Goal: Obtain resource: Obtain resource

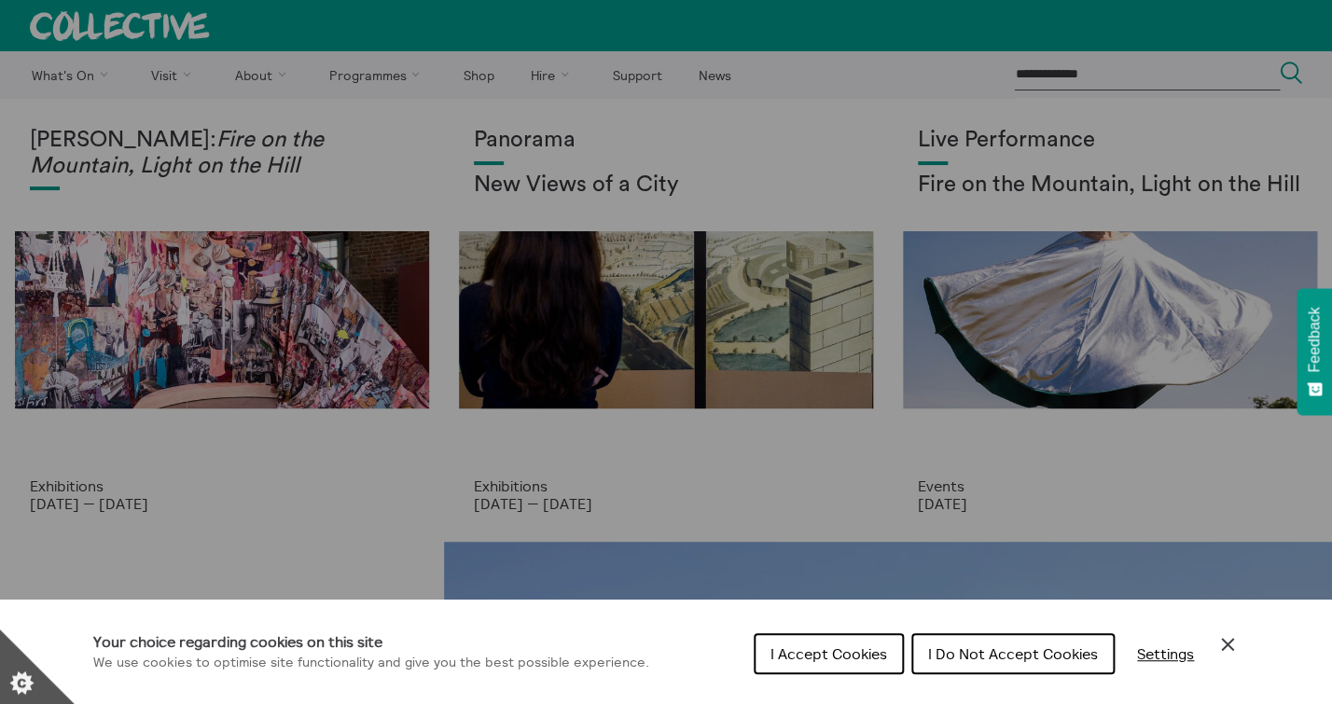
click at [1227, 650] on icon "Close Cookie Control" at bounding box center [1227, 644] width 22 height 22
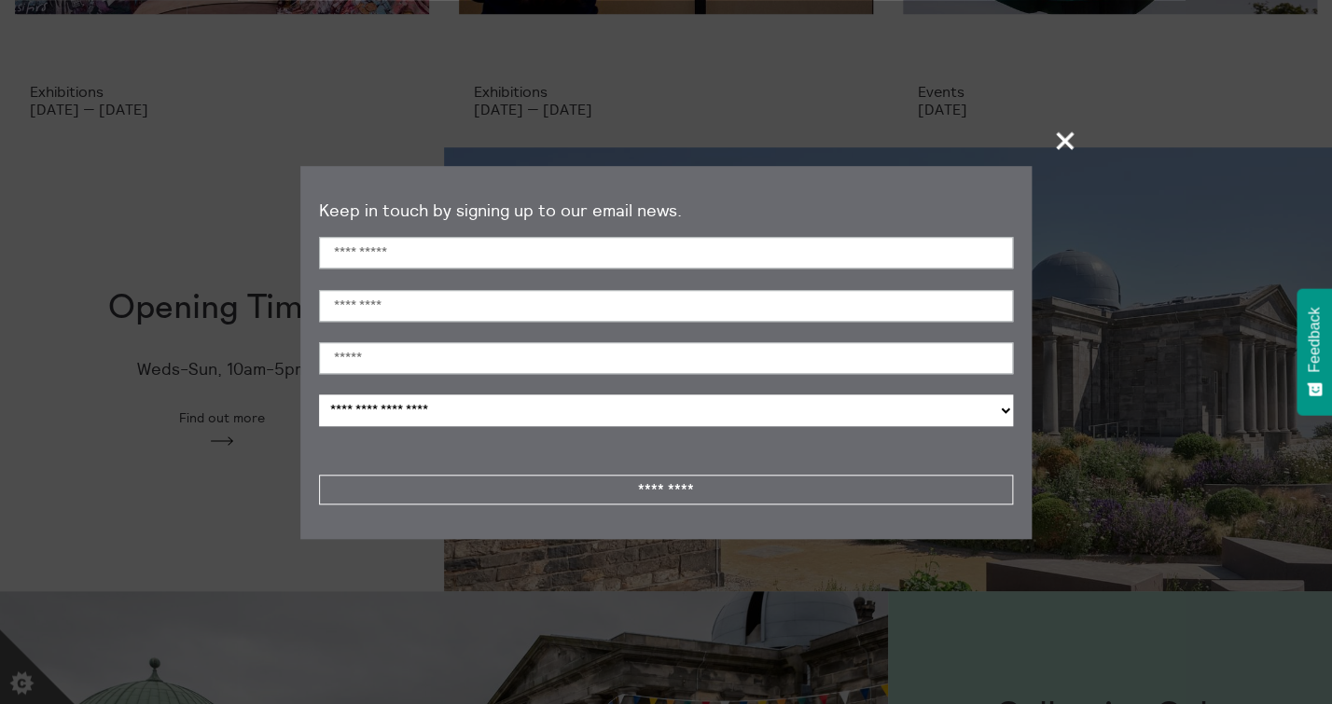
scroll to position [628, 0]
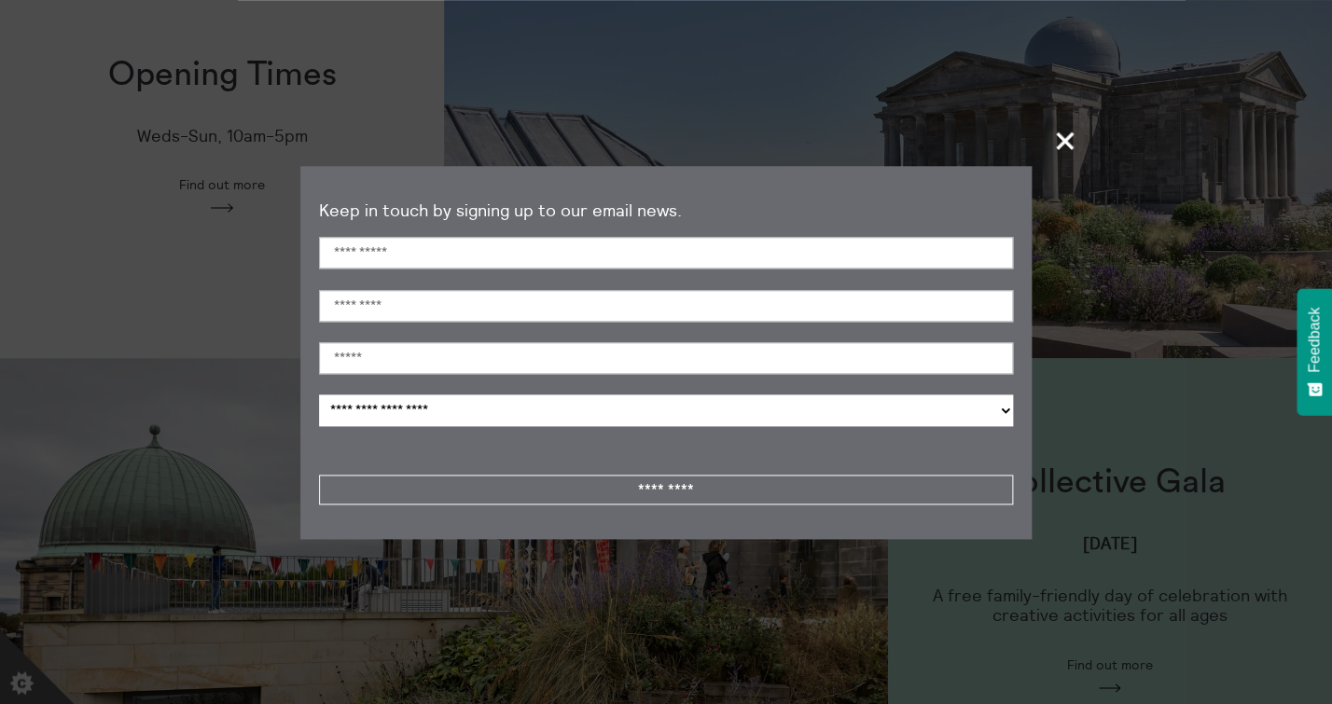
click at [1064, 136] on span "+" at bounding box center [1065, 140] width 55 height 55
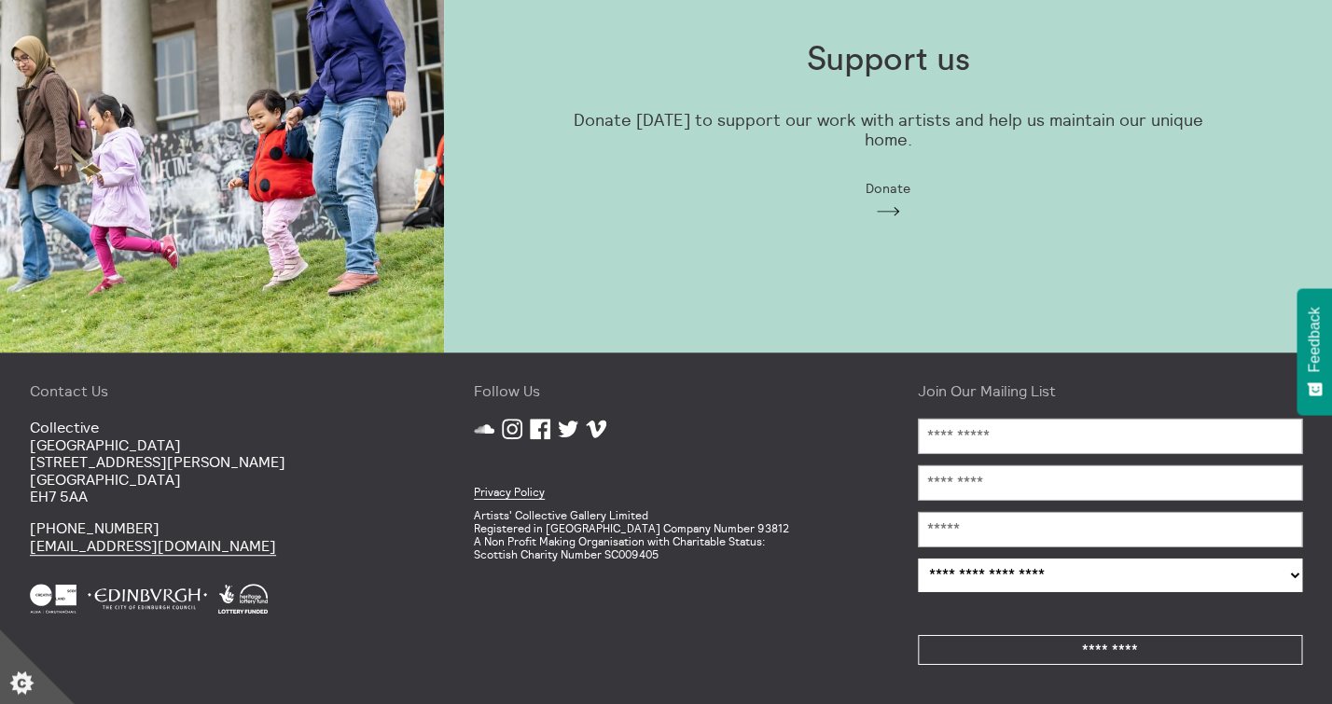
scroll to position [0, 0]
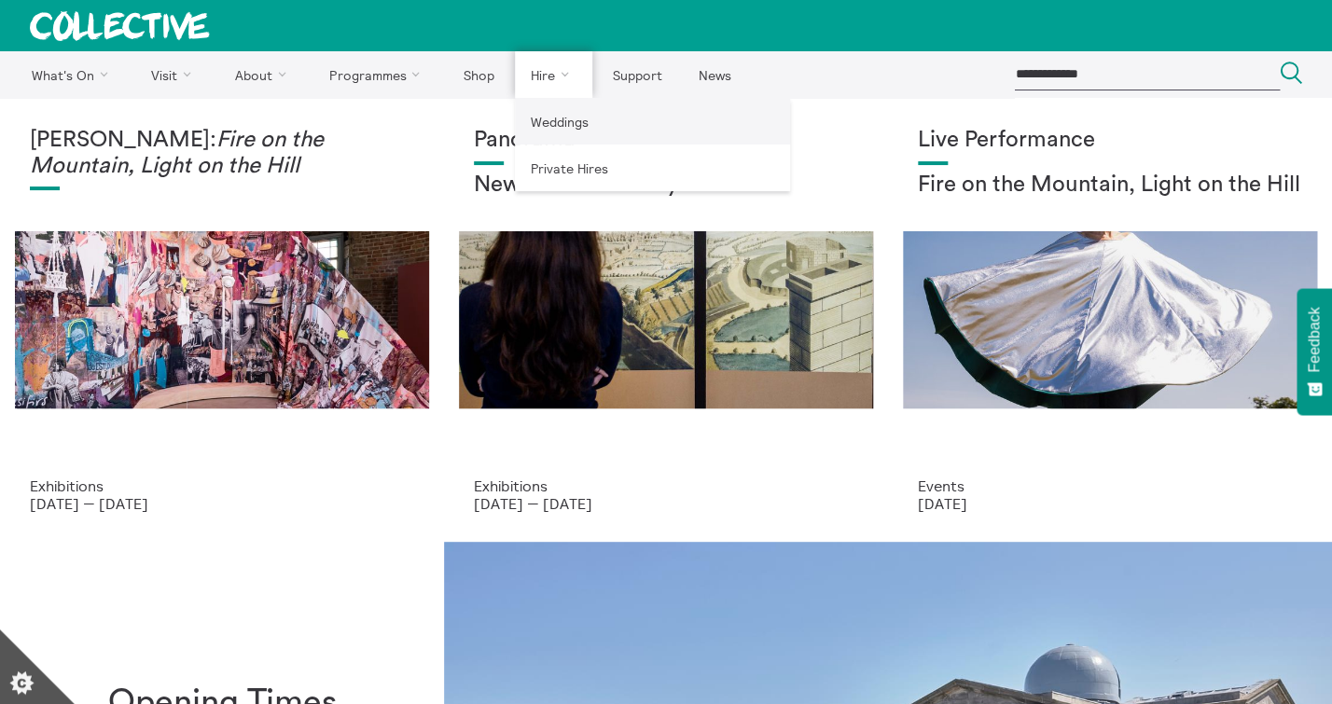
click at [550, 121] on link "Weddings" at bounding box center [652, 121] width 275 height 47
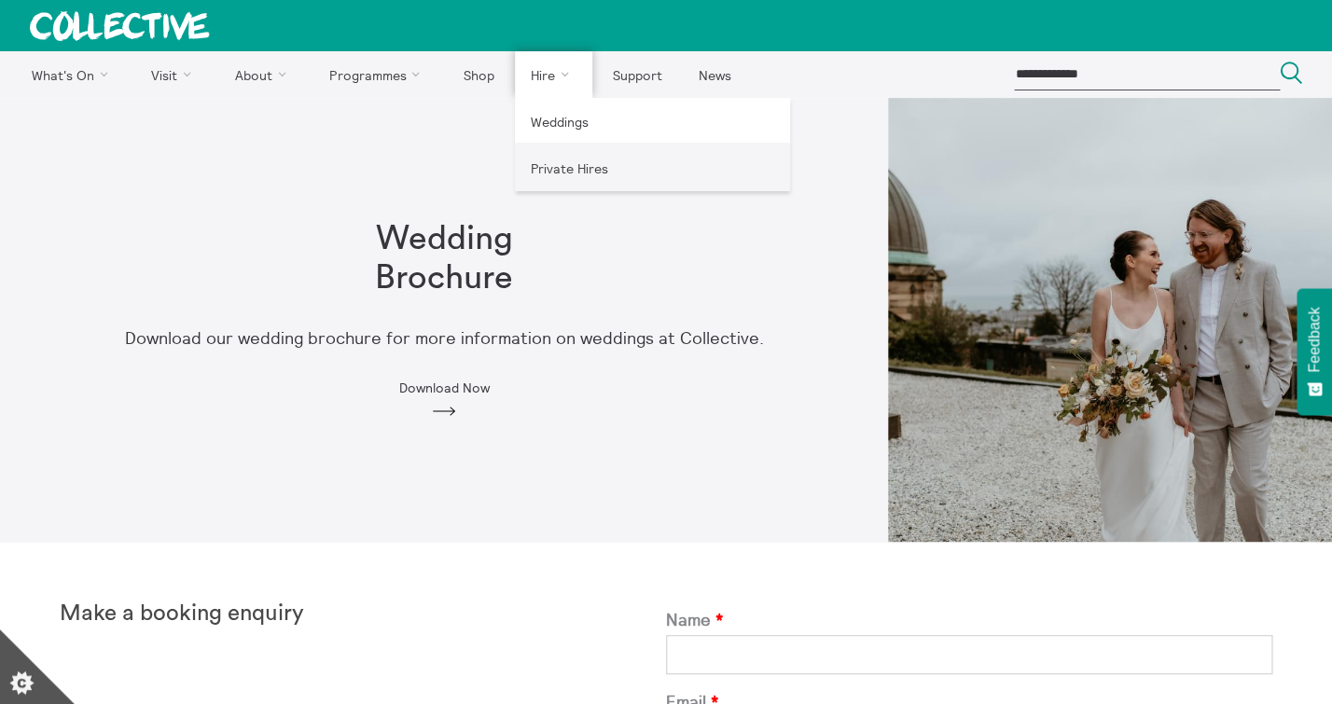
click at [562, 173] on link "Private Hires" at bounding box center [652, 168] width 275 height 47
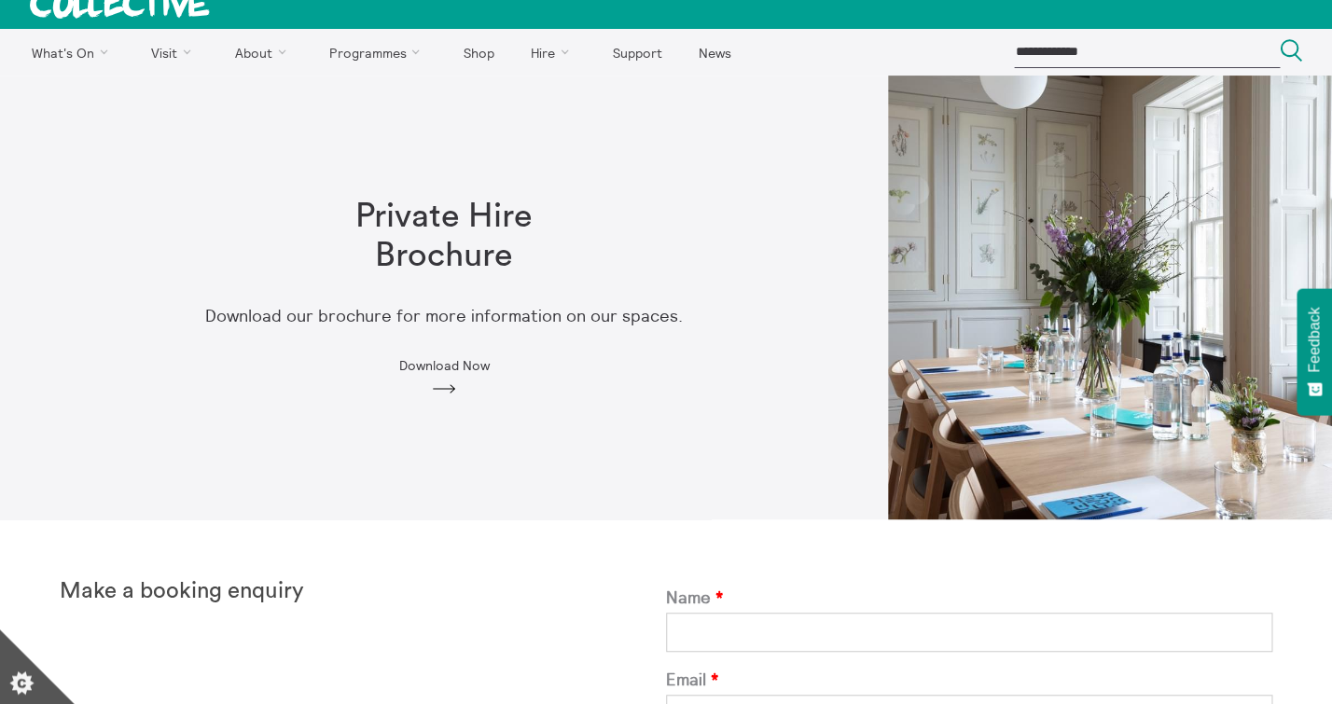
scroll to position [45, 0]
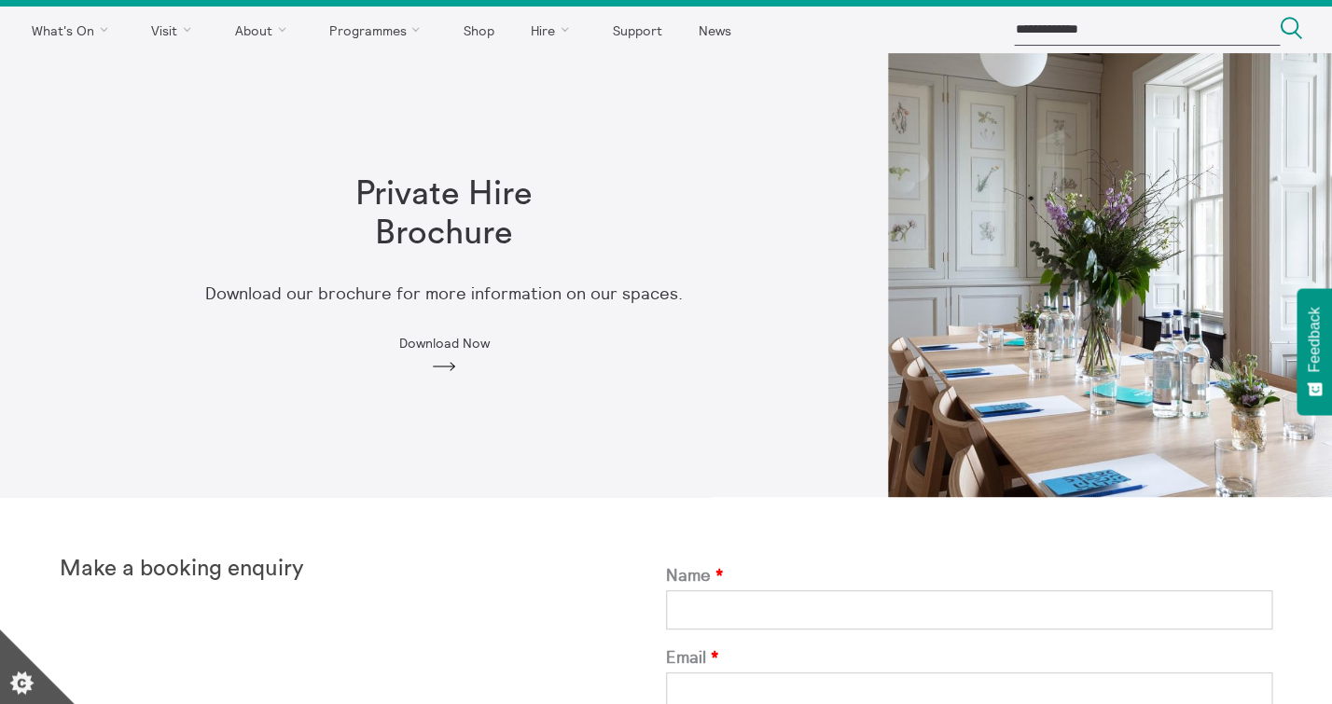
click at [461, 353] on div "Private Hire Brochure Download our brochure for more information on our spaces.…" at bounding box center [444, 274] width 716 height 258
